Goal: Transaction & Acquisition: Purchase product/service

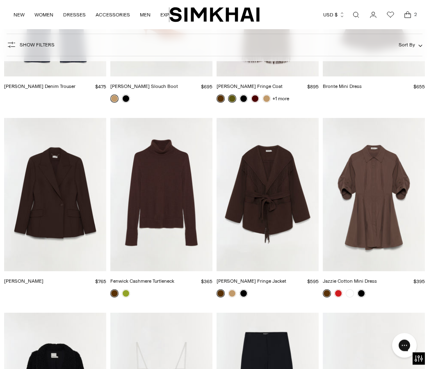
scroll to position [1757, 0]
click at [292, 227] on img "Rowen Fringe Jacket" at bounding box center [268, 195] width 102 height 154
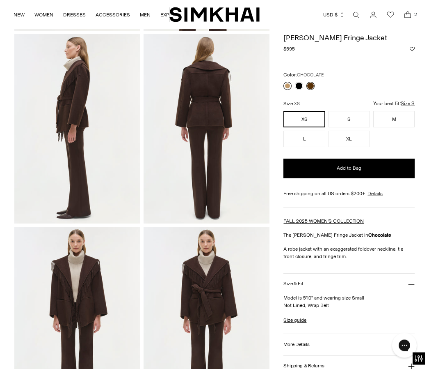
scroll to position [218, 0]
click at [290, 85] on link at bounding box center [288, 86] width 8 height 8
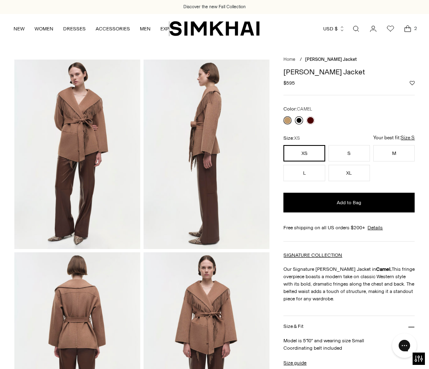
click at [303, 118] on link at bounding box center [299, 120] width 8 height 8
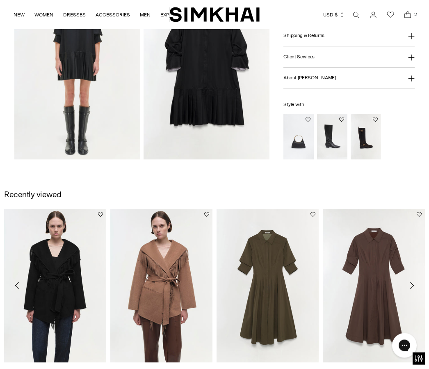
scroll to position [475, 0]
click at [353, 132] on img "Noah Moto Leather Boot" at bounding box center [366, 137] width 30 height 46
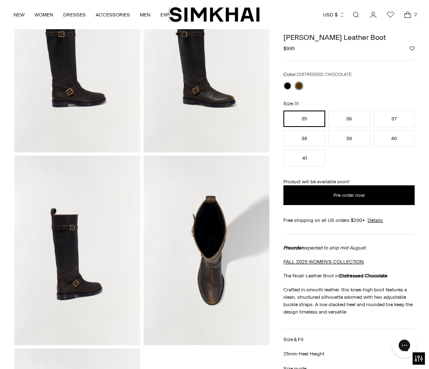
scroll to position [93, 0]
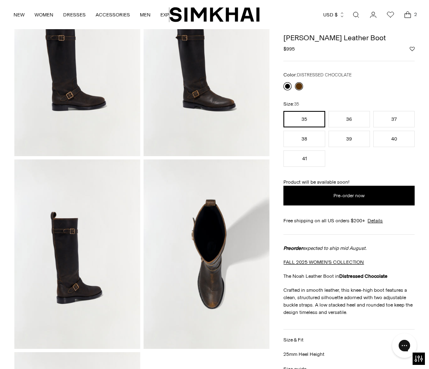
click at [288, 88] on link at bounding box center [288, 86] width 8 height 8
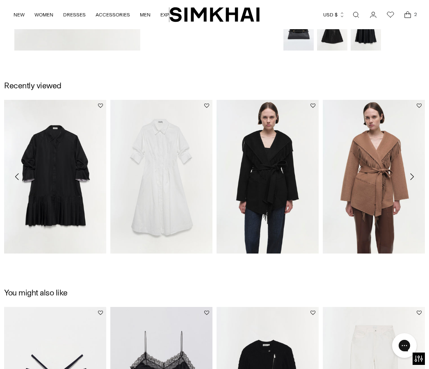
scroll to position [582, 0]
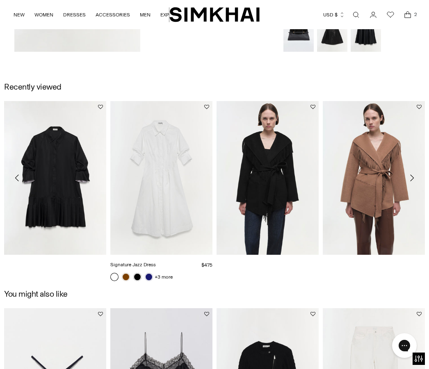
click at [172, 215] on img "Signature Jazz Dress" at bounding box center [161, 178] width 102 height 154
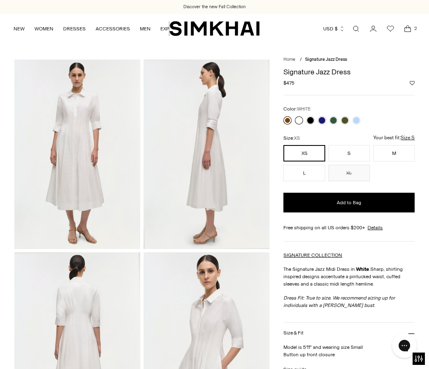
click at [285, 121] on link at bounding box center [288, 120] width 8 height 8
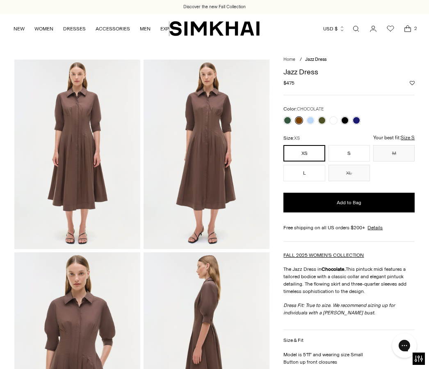
click at [409, 29] on icon "Open cart modal" at bounding box center [407, 29] width 11 height 8
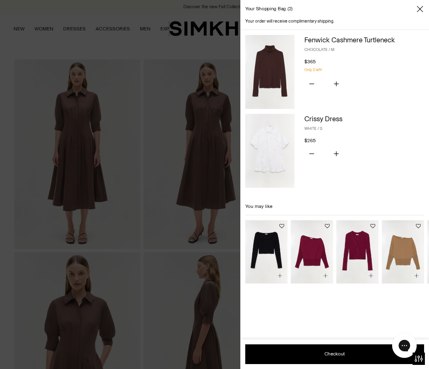
click at [276, 152] on img at bounding box center [270, 151] width 49 height 74
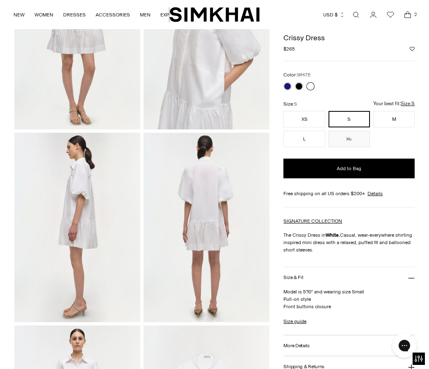
scroll to position [118, 0]
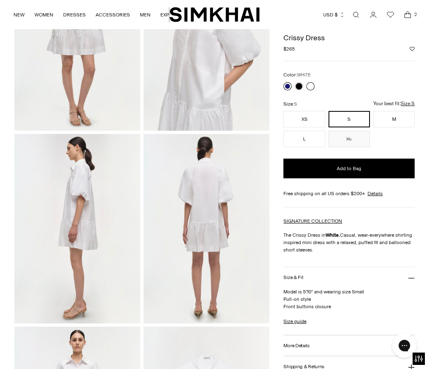
click at [287, 84] on link at bounding box center [288, 86] width 8 height 8
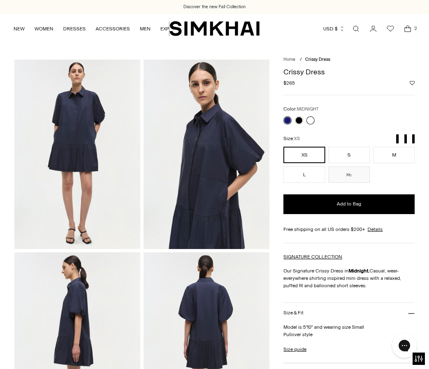
click at [314, 116] on link at bounding box center [311, 120] width 8 height 8
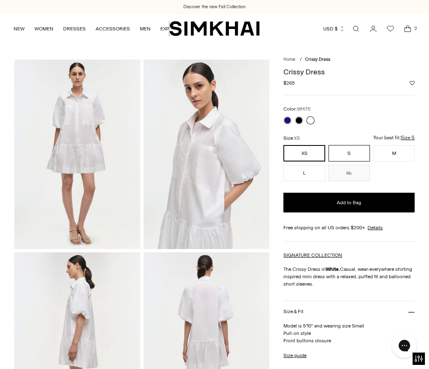
click at [354, 152] on button "S" at bounding box center [349, 153] width 41 height 16
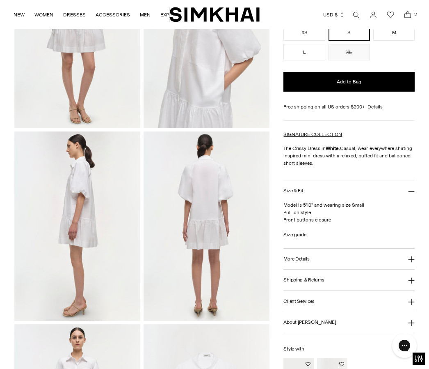
scroll to position [139, 0]
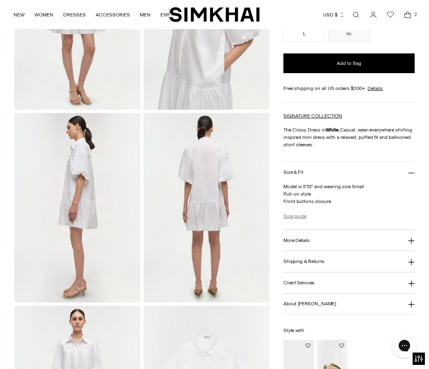
click at [301, 217] on link "Size guide" at bounding box center [295, 215] width 23 height 7
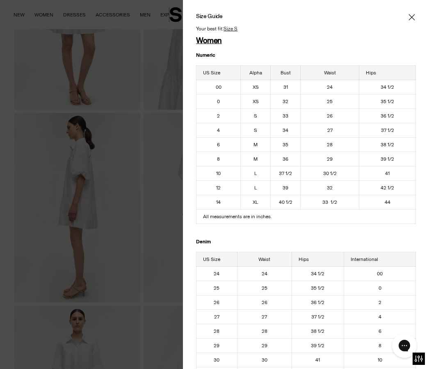
click at [410, 19] on icon "Close" at bounding box center [412, 17] width 6 height 6
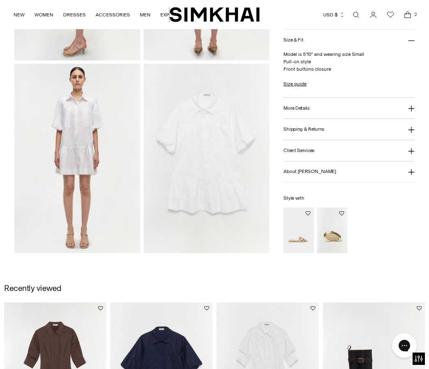
scroll to position [381, 0]
click at [413, 14] on span "2" at bounding box center [415, 14] width 7 height 7
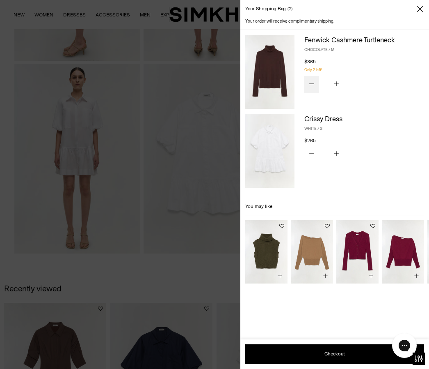
click at [313, 83] on icon "Subtract product quantity" at bounding box center [312, 83] width 5 height 5
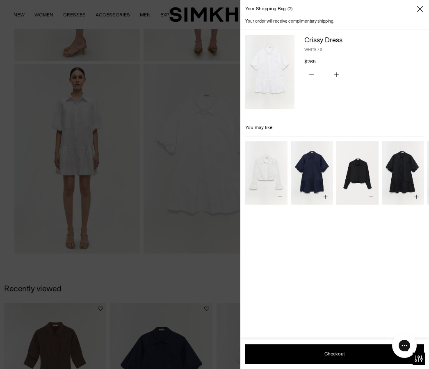
click at [178, 203] on div at bounding box center [214, 184] width 429 height 369
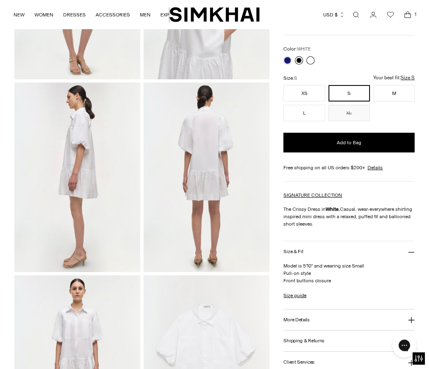
scroll to position [170, 0]
click at [299, 59] on link at bounding box center [299, 60] width 8 height 8
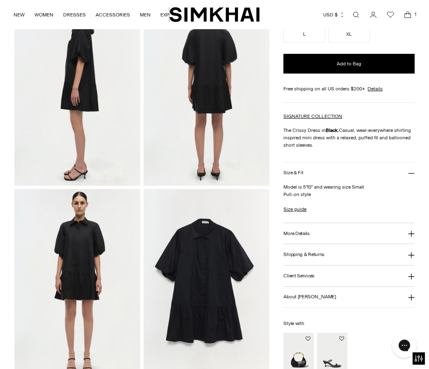
scroll to position [256, 0]
click at [408, 14] on icon "Open cart modal" at bounding box center [407, 15] width 11 height 8
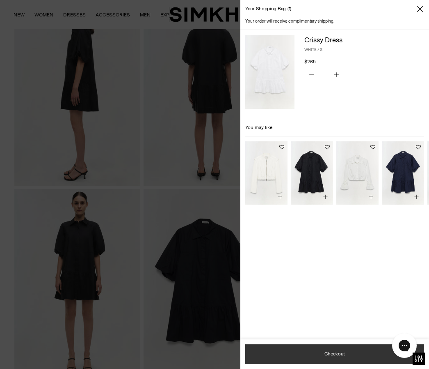
click at [347, 356] on button "Checkout" at bounding box center [335, 354] width 179 height 20
